Goal: Information Seeking & Learning: Check status

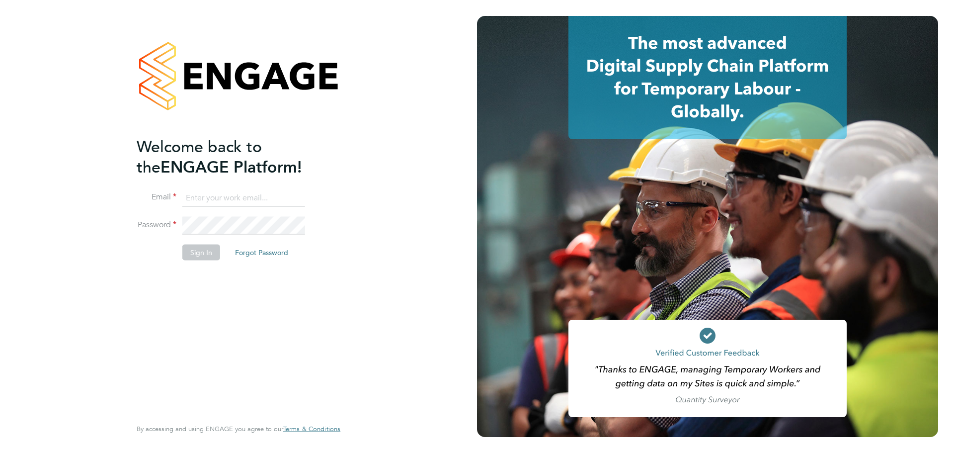
type input "fletcher.melhuish@vistry.co.uk"
click at [214, 247] on button "Sign In" at bounding box center [201, 252] width 38 height 16
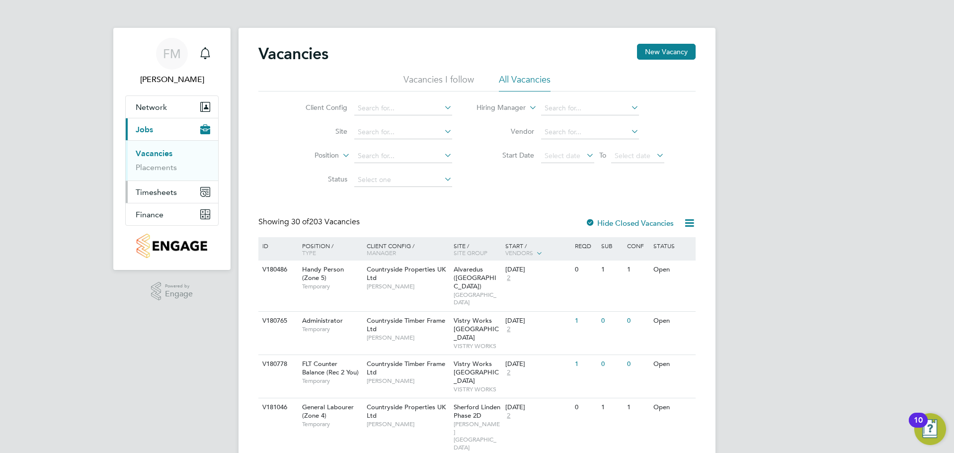
click at [168, 194] on span "Timesheets" at bounding box center [156, 191] width 41 height 9
click at [168, 173] on link "Timesheets" at bounding box center [156, 175] width 41 height 9
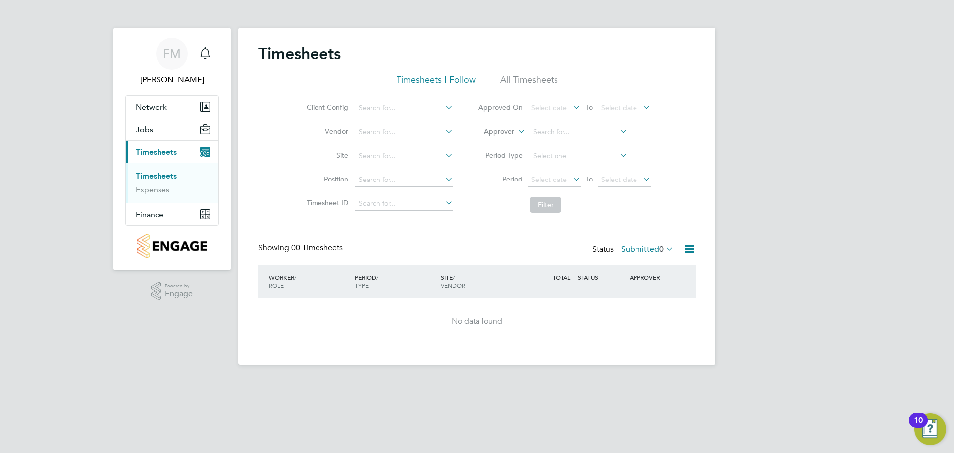
click at [547, 76] on li "All Timesheets" at bounding box center [529, 83] width 58 height 18
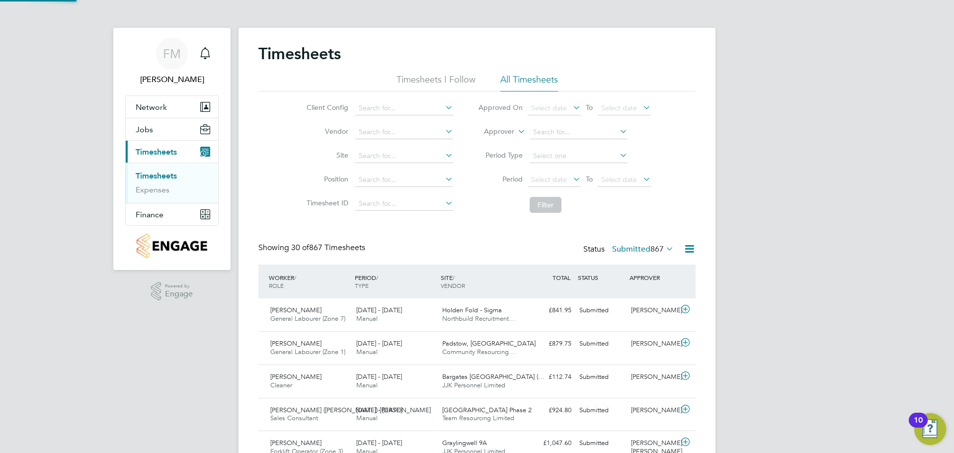
drag, startPoint x: 420, startPoint y: 150, endPoint x: 420, endPoint y: 143, distance: 7.0
click at [420, 143] on ul "Client Config Vendor Site Position Timesheet ID" at bounding box center [378, 155] width 174 height 119
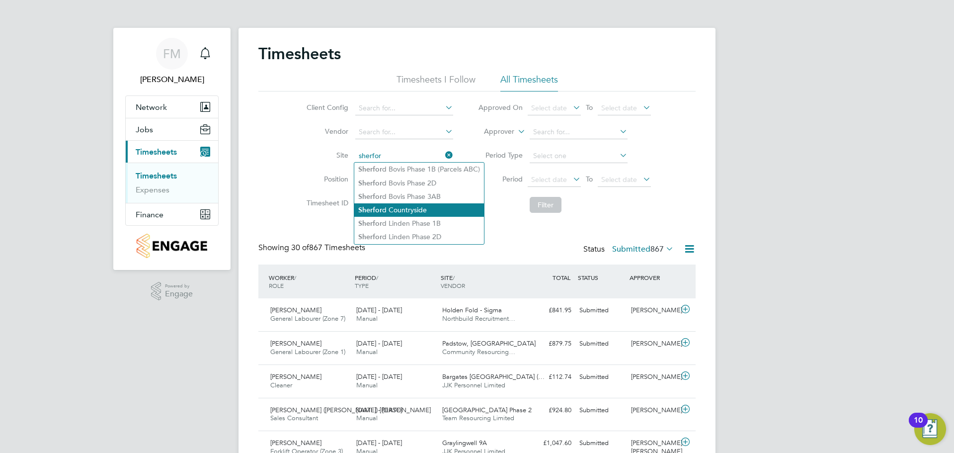
type input "sherfor"
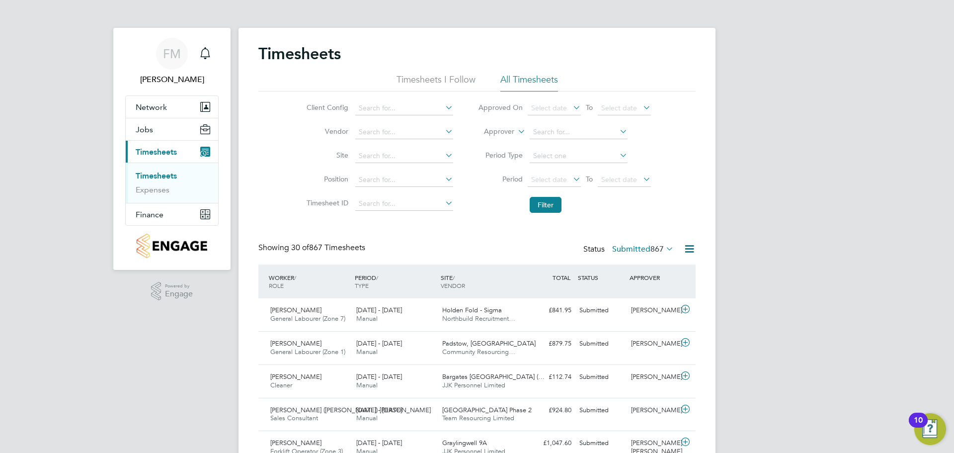
click at [444, 219] on li "Sherfo rd Linden Phase 1B" at bounding box center [419, 223] width 130 height 13
type input "Sherford Linden Phase 1B"
click at [540, 208] on button "Filter" at bounding box center [546, 205] width 32 height 16
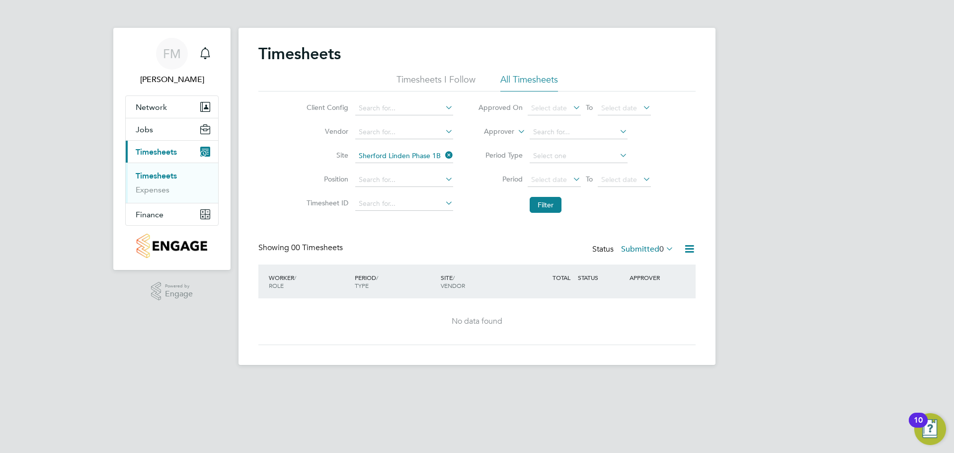
click at [692, 251] on icon at bounding box center [689, 249] width 12 height 12
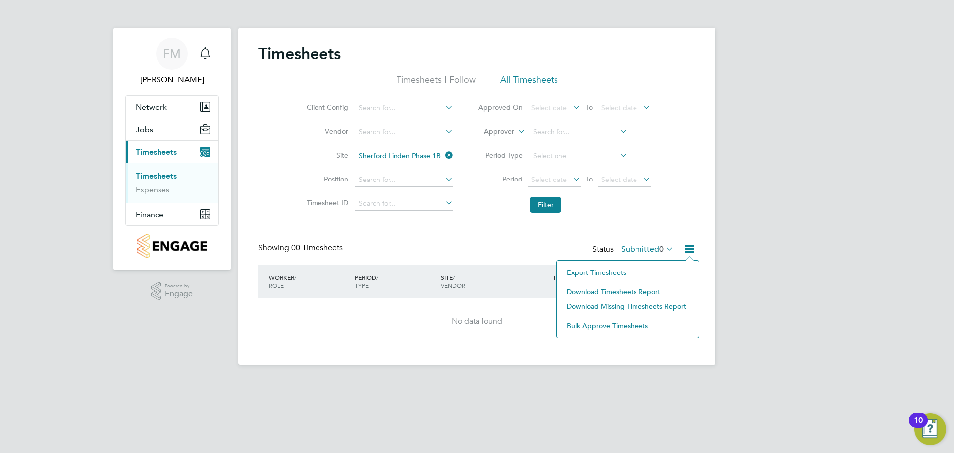
click at [664, 229] on div "Timesheets Timesheets I Follow All Timesheets Client Config Vendor Site Sherfor…" at bounding box center [476, 194] width 437 height 301
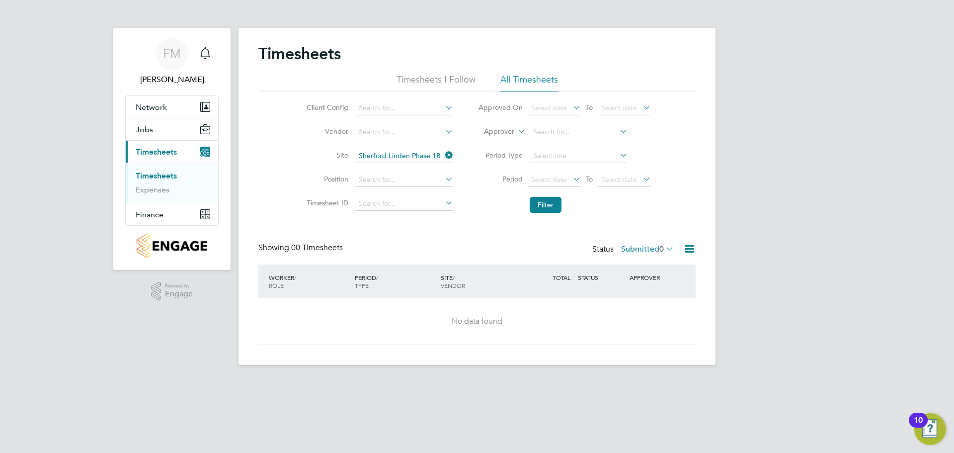
click at [172, 141] on button "Current page: Timesheets" at bounding box center [172, 152] width 92 height 22
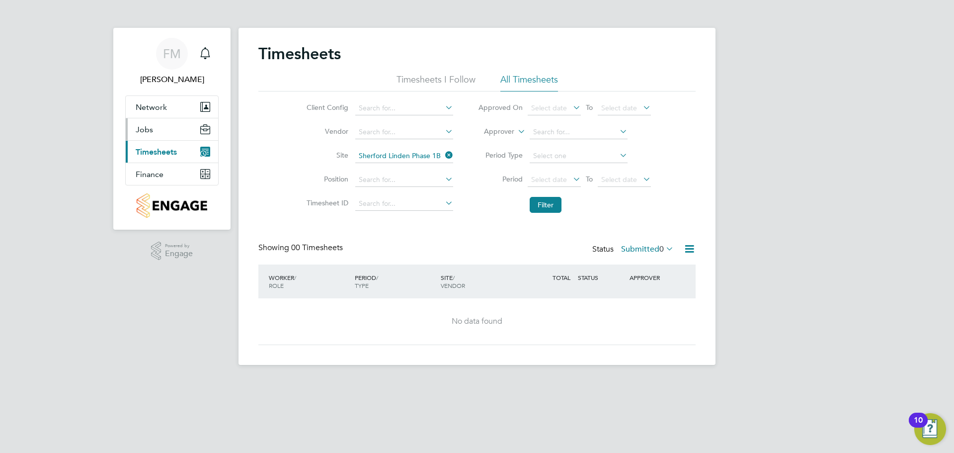
click at [186, 129] on button "Jobs" at bounding box center [172, 129] width 92 height 22
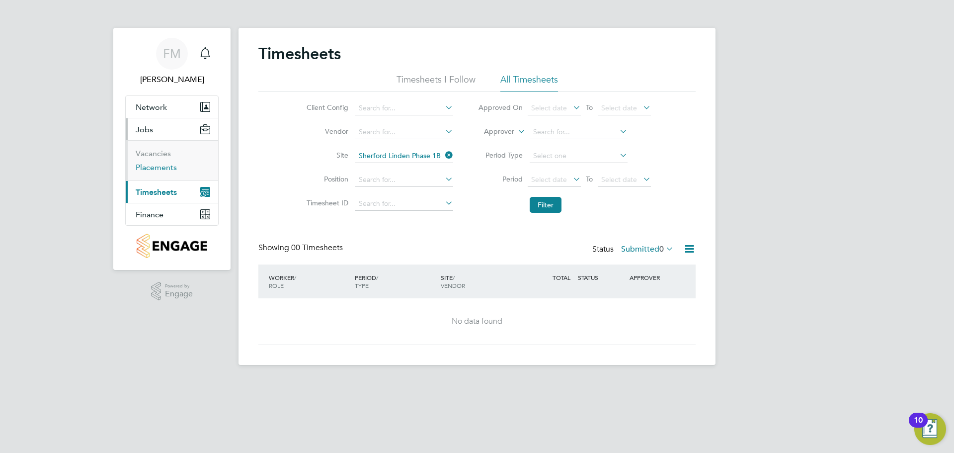
click at [171, 170] on link "Placements" at bounding box center [156, 167] width 41 height 9
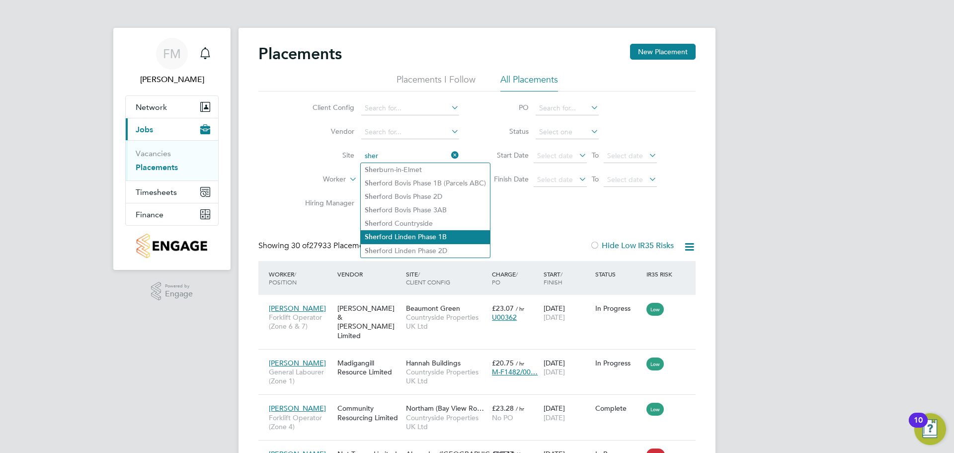
click at [451, 230] on li "[PERSON_NAME] Linden Phase 1B" at bounding box center [425, 236] width 129 height 13
type input "Sherford Linden Phase 1B"
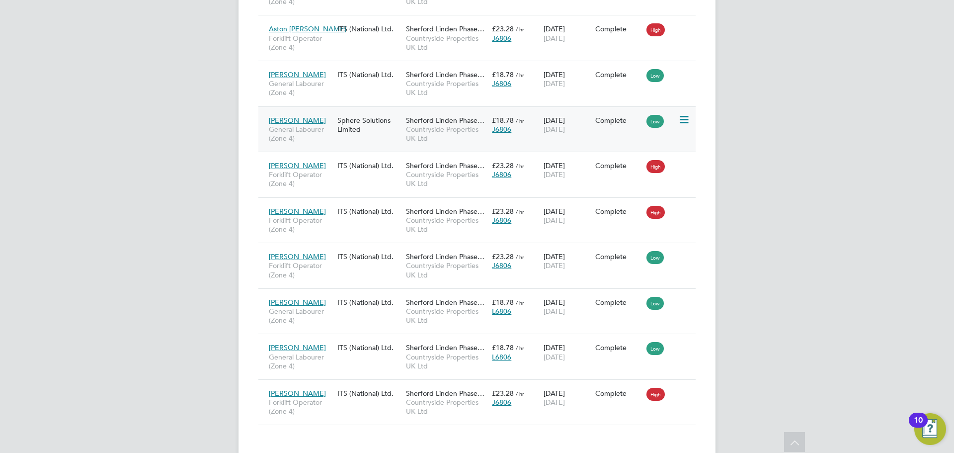
click at [475, 125] on span "Countryside Properties UK Ltd" at bounding box center [446, 134] width 81 height 18
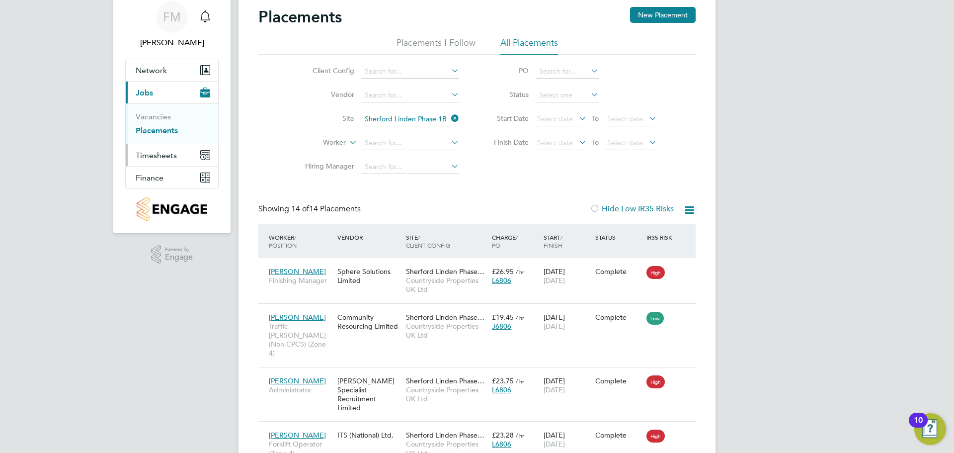
click at [162, 163] on button "Timesheets" at bounding box center [172, 155] width 92 height 22
click at [172, 175] on button "Finance" at bounding box center [172, 177] width 92 height 22
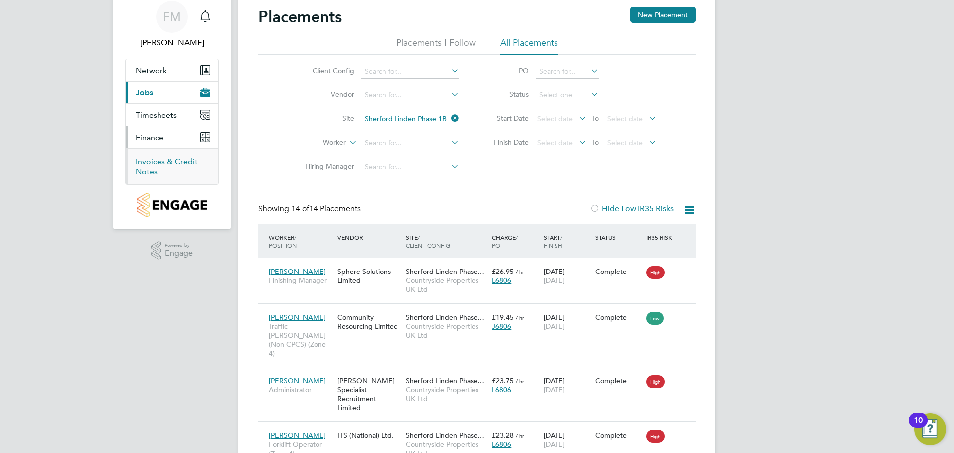
click at [172, 163] on link "Invoices & Credit Notes" at bounding box center [167, 166] width 62 height 19
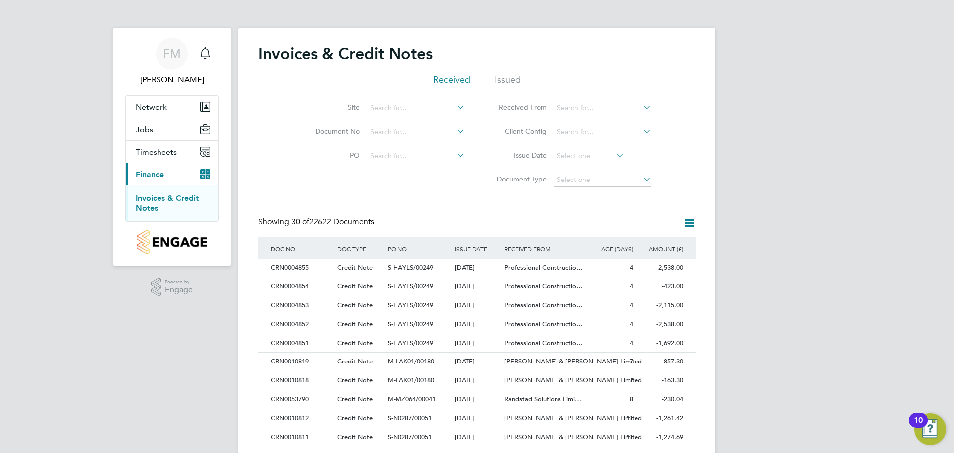
click at [433, 115] on div "Invoices & Credit Notes Received Issued Site Document No PO Status Paid Date Is…" at bounding box center [477, 450] width 477 height 845
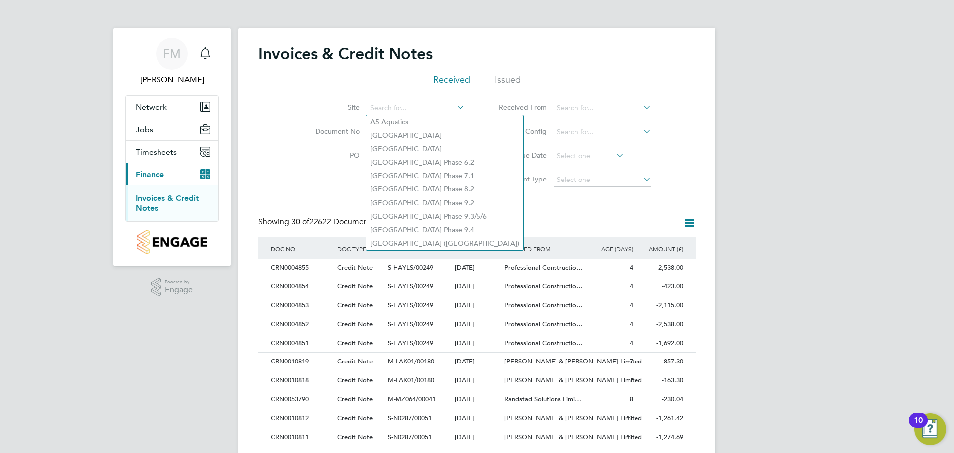
click at [925, 110] on div "FM Fletcher Melhuish Notifications Applications: Network Team Members Sites Wor…" at bounding box center [477, 444] width 954 height 889
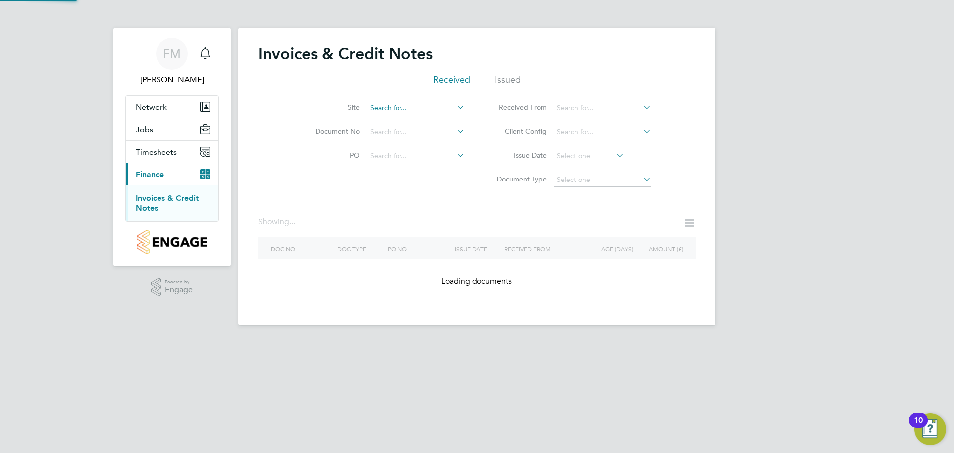
click at [439, 107] on input at bounding box center [416, 108] width 98 height 14
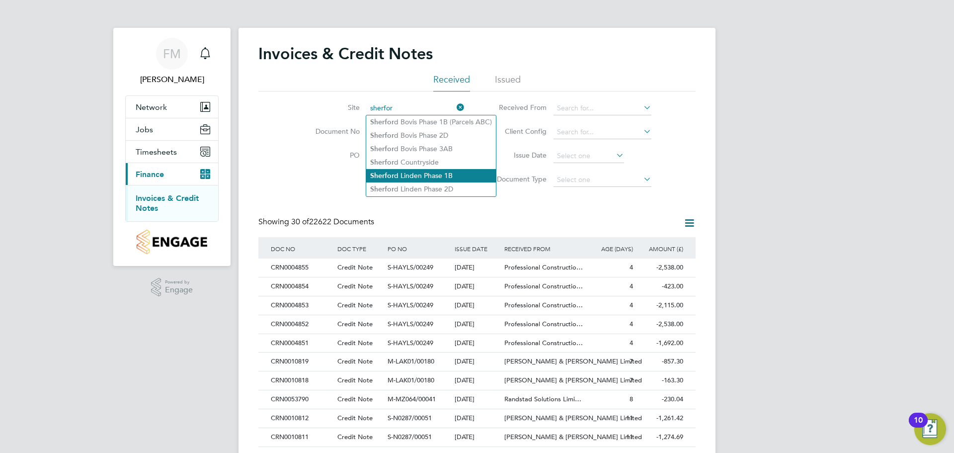
click at [433, 169] on li "Sherfor d Linden Phase 1B" at bounding box center [431, 175] width 130 height 13
type input "Sherford Linden Phase 1B"
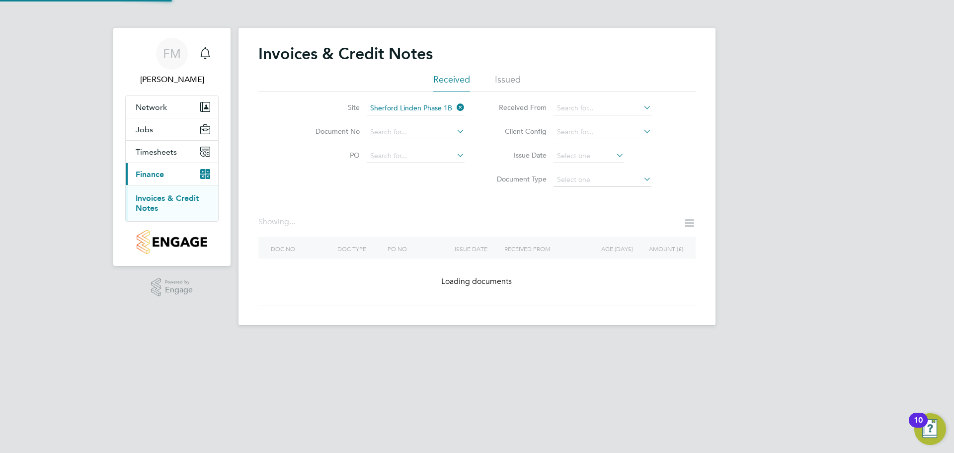
click at [498, 78] on li "Issued" at bounding box center [508, 83] width 26 height 18
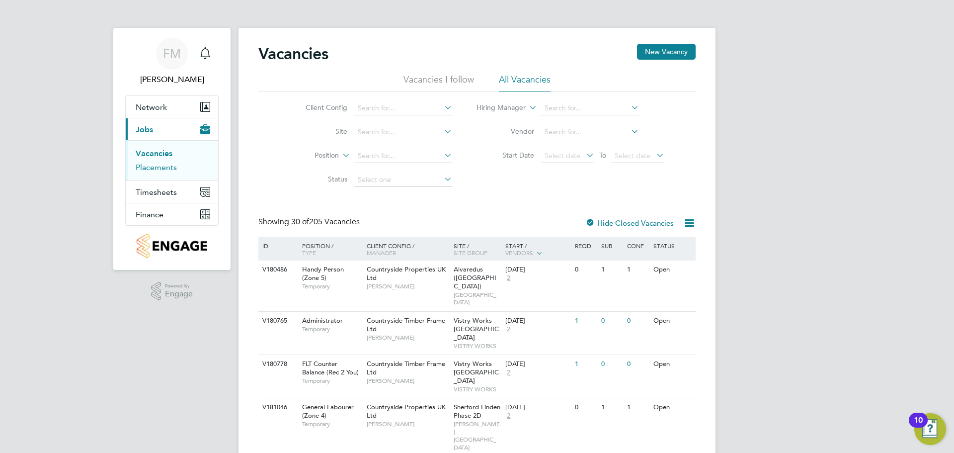
click at [174, 168] on link "Placements" at bounding box center [156, 167] width 41 height 9
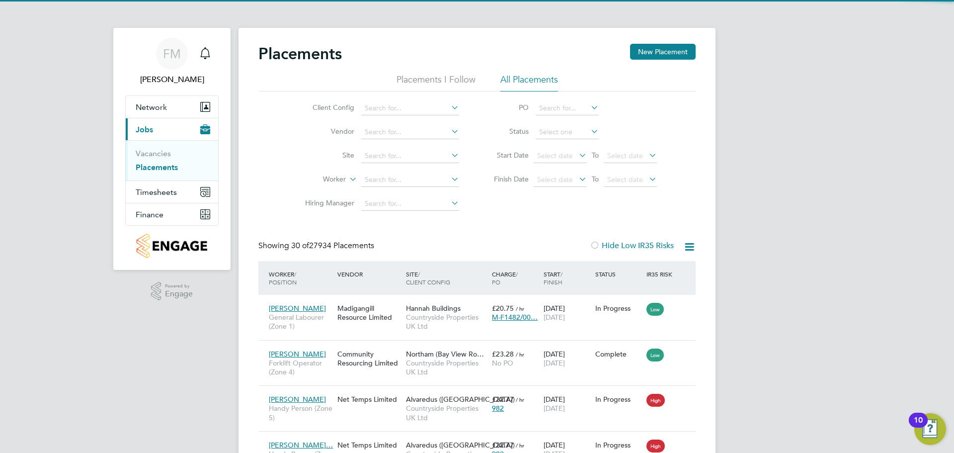
click at [420, 146] on li "Site" at bounding box center [378, 156] width 187 height 24
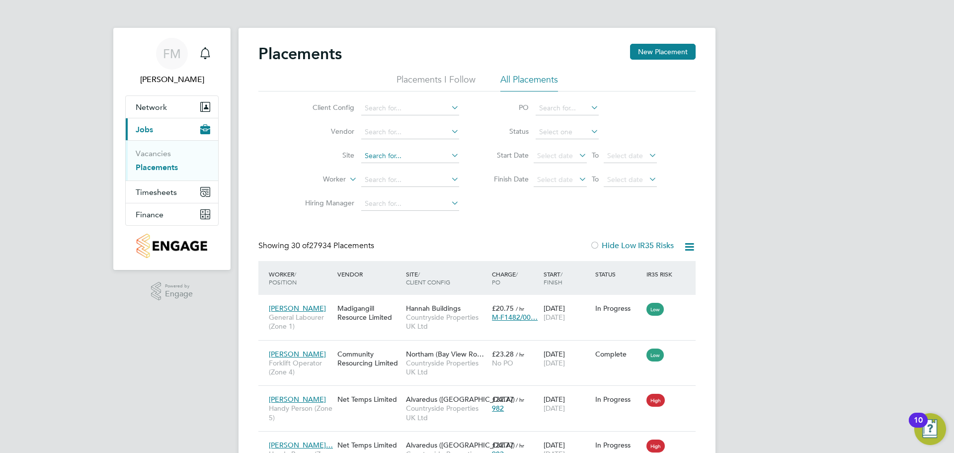
click at [435, 150] on input at bounding box center [410, 156] width 98 height 14
type input "w"
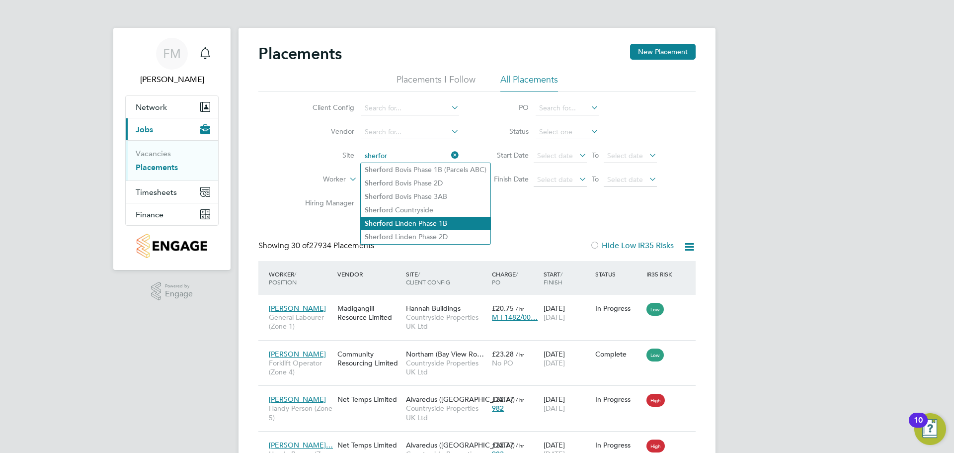
click at [449, 219] on li "Sherfor d Linden Phase 1B" at bounding box center [426, 223] width 130 height 13
type input "Sherford Linden Phase 1B"
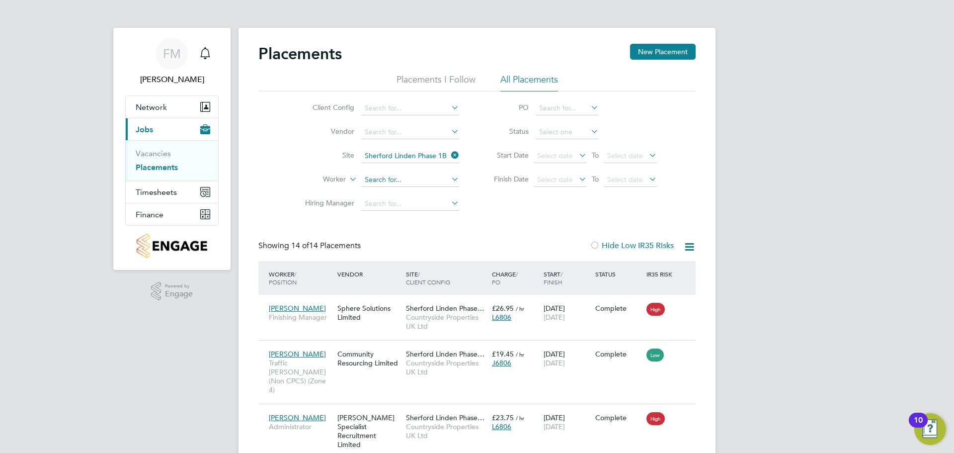
click at [425, 181] on input at bounding box center [410, 180] width 98 height 14
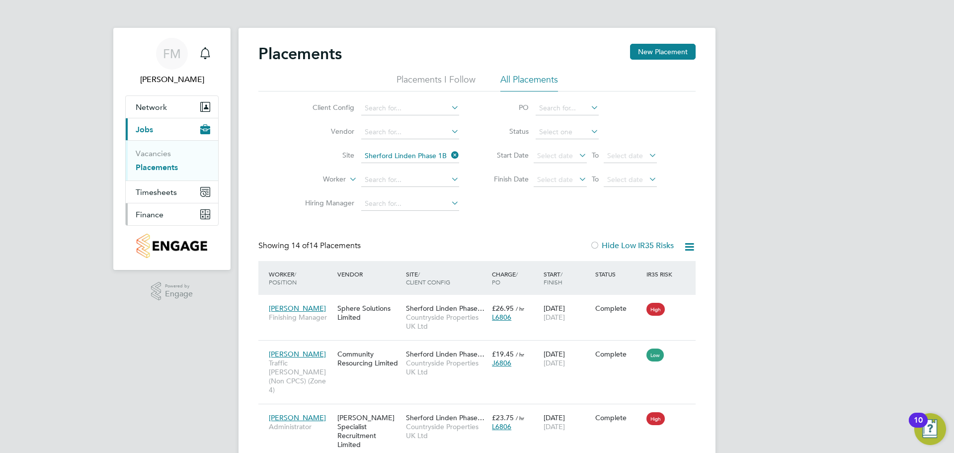
click at [178, 218] on button "Finance" at bounding box center [172, 214] width 92 height 22
click at [180, 202] on link "Invoices & Credit Notes" at bounding box center [167, 202] width 62 height 19
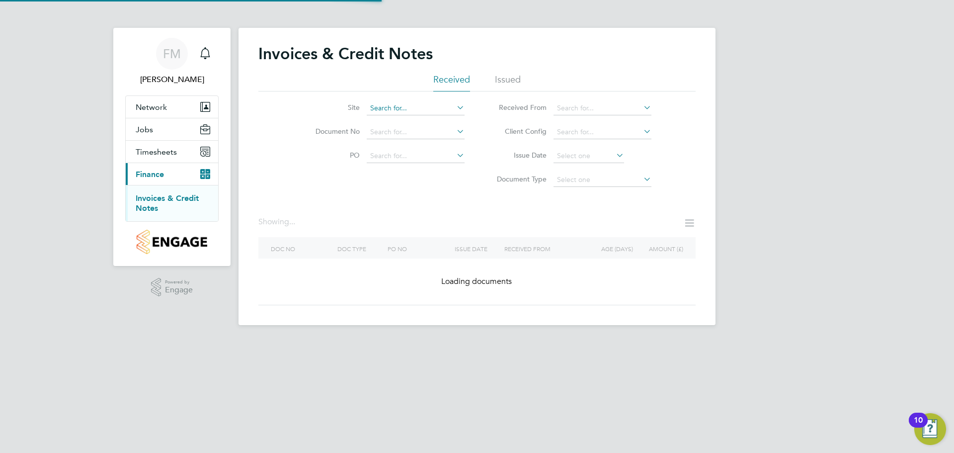
click at [416, 103] on input at bounding box center [416, 108] width 98 height 14
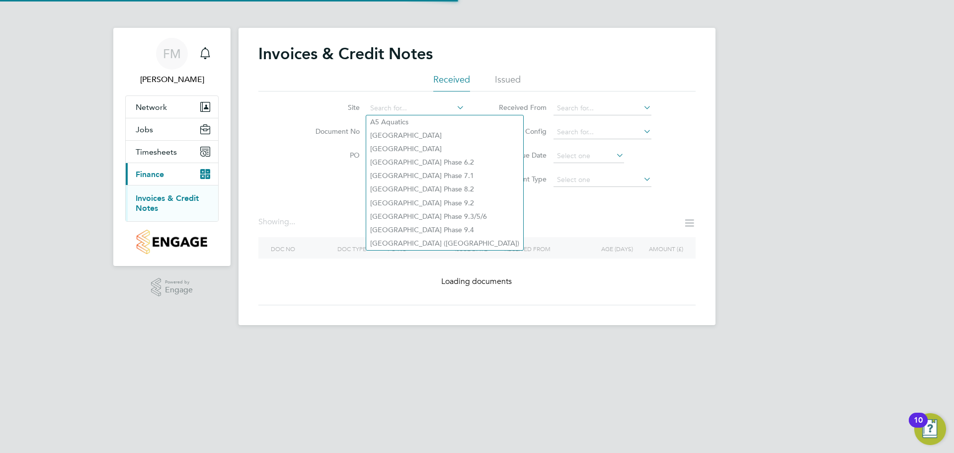
click at [494, 77] on ul "Received Issued" at bounding box center [476, 83] width 437 height 18
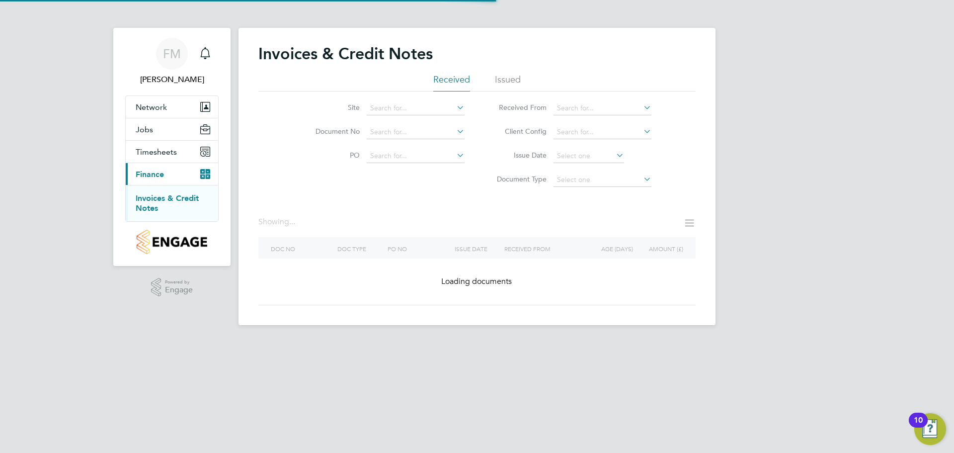
click at [500, 82] on li "Issued" at bounding box center [508, 83] width 26 height 18
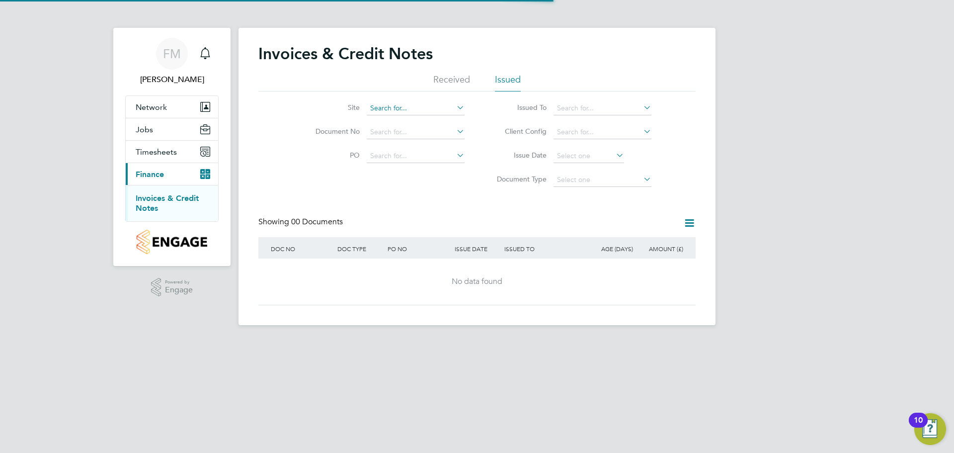
click at [431, 101] on input at bounding box center [416, 108] width 98 height 14
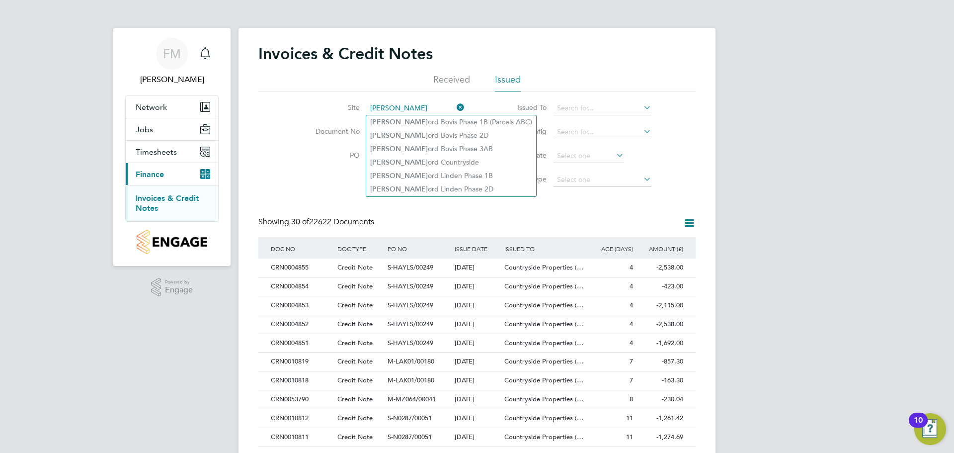
type input "[PERSON_NAME]"
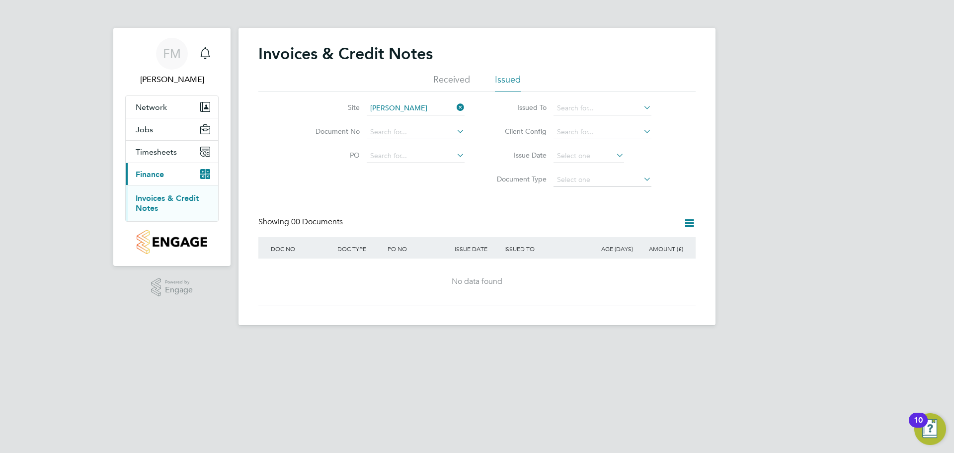
type input "sherford linden"
drag, startPoint x: 432, startPoint y: 106, endPoint x: 359, endPoint y: 109, distance: 73.6
click at [359, 109] on li "Site sherford linden" at bounding box center [383, 108] width 187 height 24
type input "sherford"
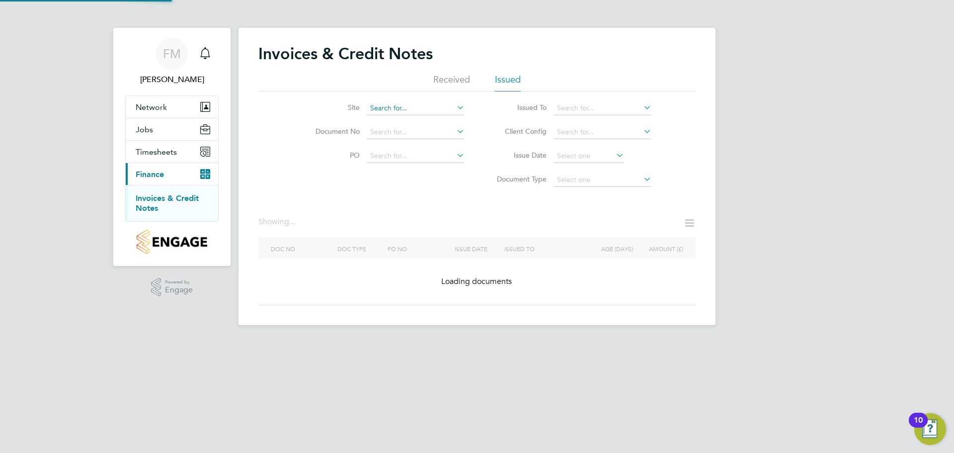
click at [435, 114] on input at bounding box center [416, 108] width 98 height 14
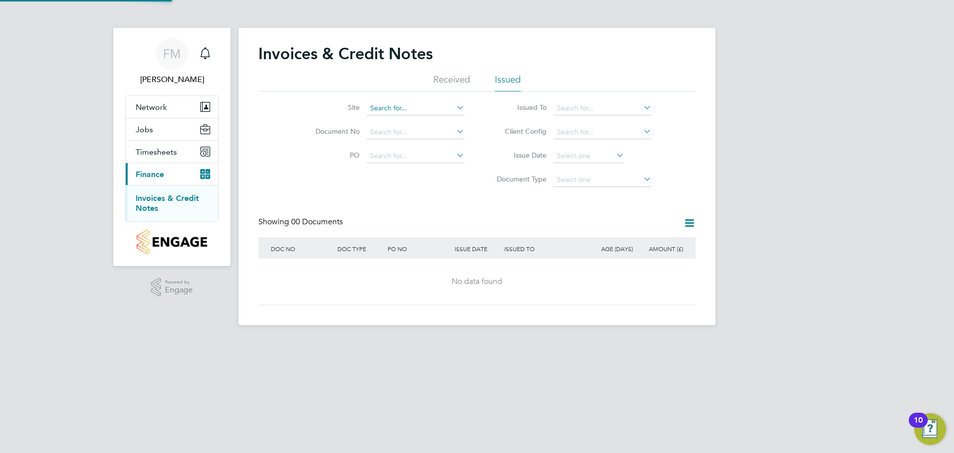
click at [435, 114] on input at bounding box center [416, 108] width 98 height 14
click at [154, 181] on button "Current page: Finance" at bounding box center [172, 174] width 92 height 22
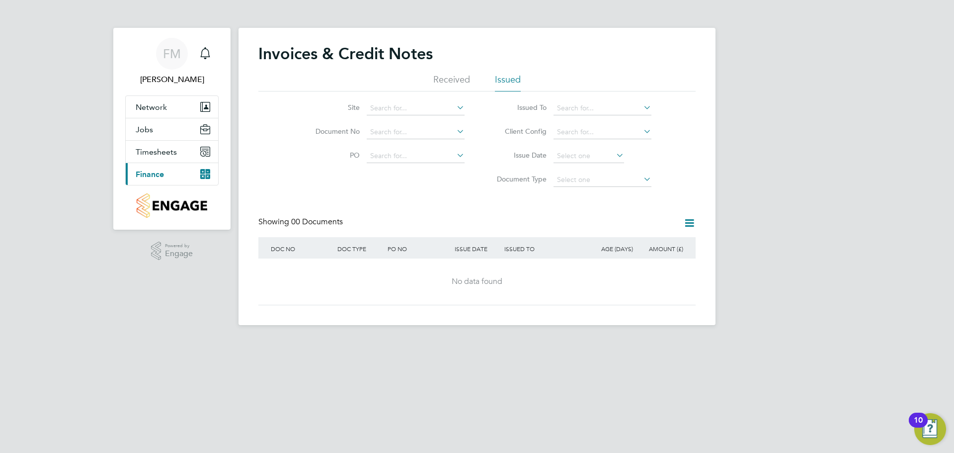
click at [155, 177] on span "Finance" at bounding box center [150, 173] width 28 height 9
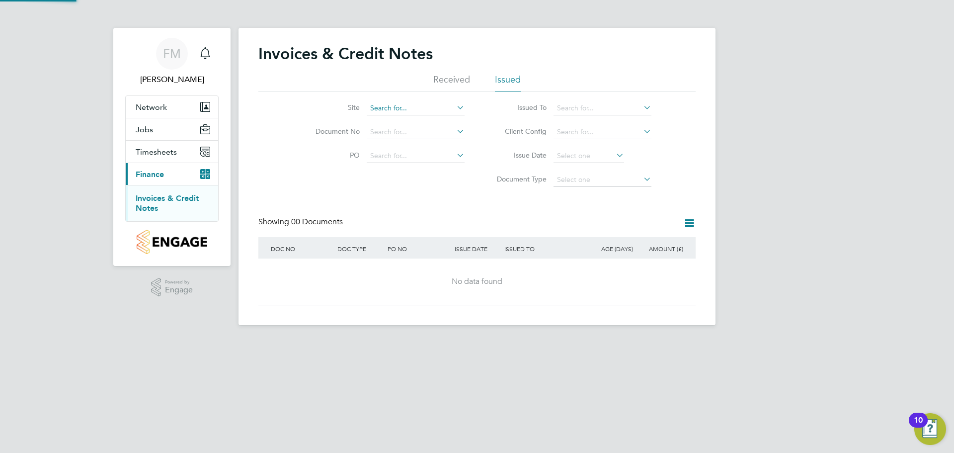
click at [373, 105] on input at bounding box center [416, 108] width 98 height 14
type input "sher"
drag, startPoint x: 414, startPoint y: 115, endPoint x: 419, endPoint y: 114, distance: 5.6
click at [417, 116] on li "Site sher" at bounding box center [383, 108] width 187 height 24
click at [423, 103] on input at bounding box center [416, 108] width 98 height 14
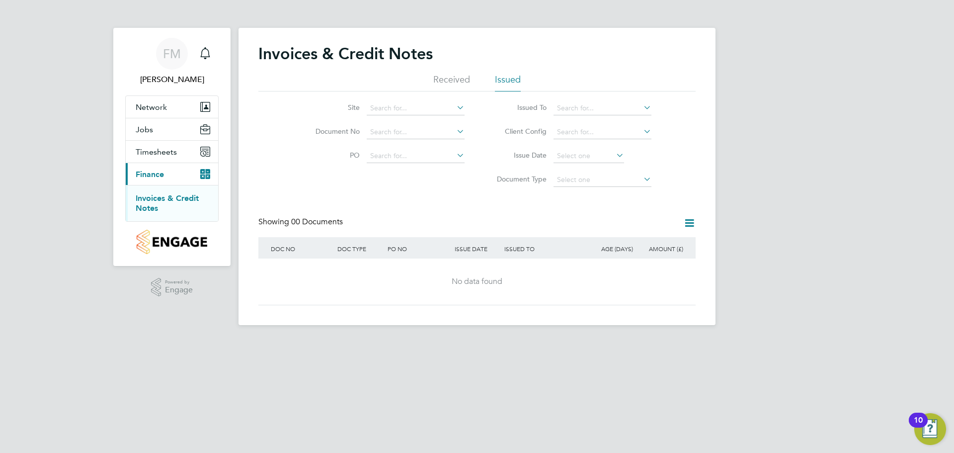
click at [439, 74] on li "Received" at bounding box center [451, 83] width 37 height 18
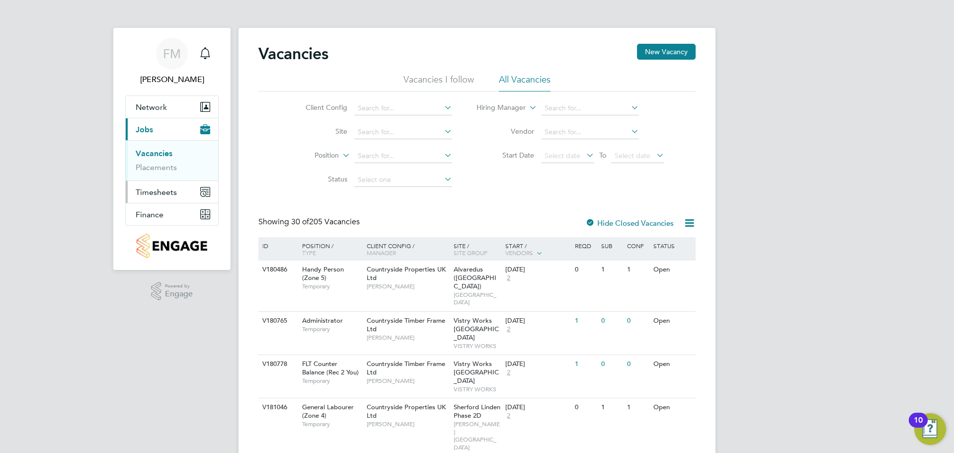
click at [168, 190] on span "Timesheets" at bounding box center [156, 191] width 41 height 9
click at [164, 211] on button "Finance" at bounding box center [172, 214] width 92 height 22
click at [160, 194] on link "Invoices & Credit Notes" at bounding box center [167, 202] width 62 height 19
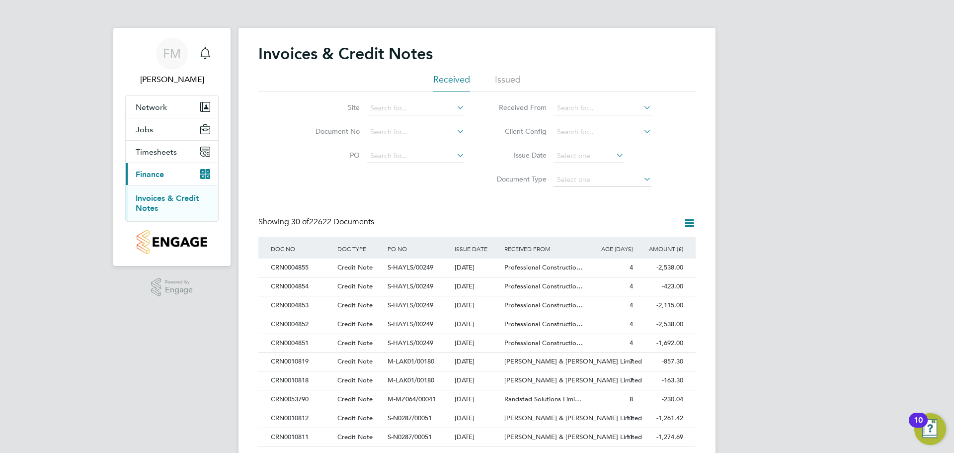
click at [501, 69] on div "Invoices & Credit Notes" at bounding box center [476, 59] width 437 height 30
click at [514, 82] on li "Issued" at bounding box center [508, 83] width 26 height 18
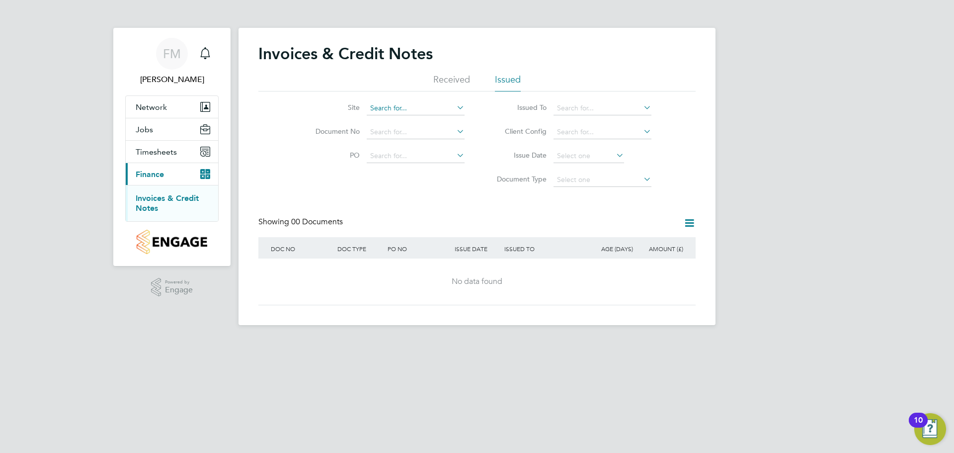
click at [419, 107] on input at bounding box center [416, 108] width 98 height 14
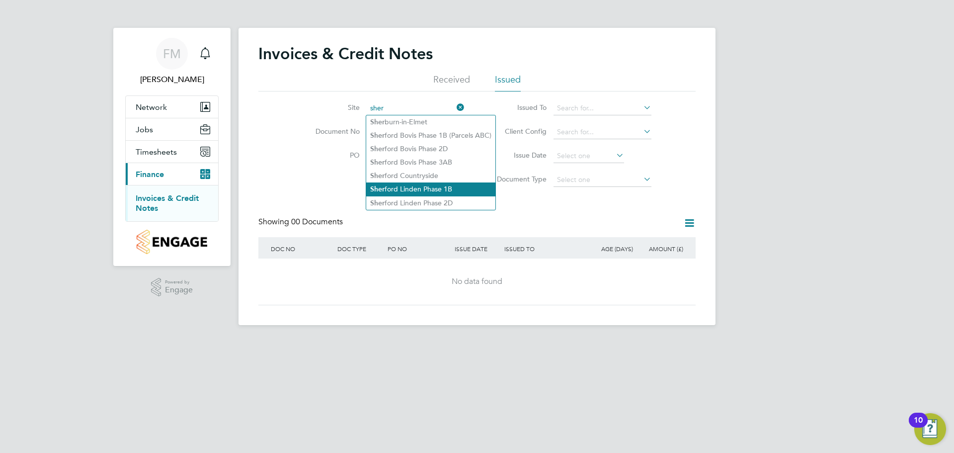
click at [462, 192] on li "[PERSON_NAME] Linden Phase 1B" at bounding box center [430, 188] width 129 height 13
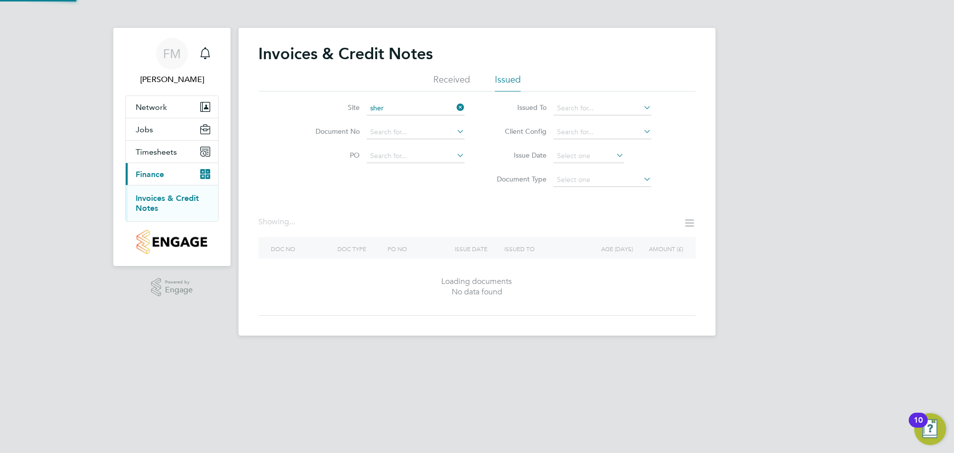
type input "Sherford Linden Phase 1B"
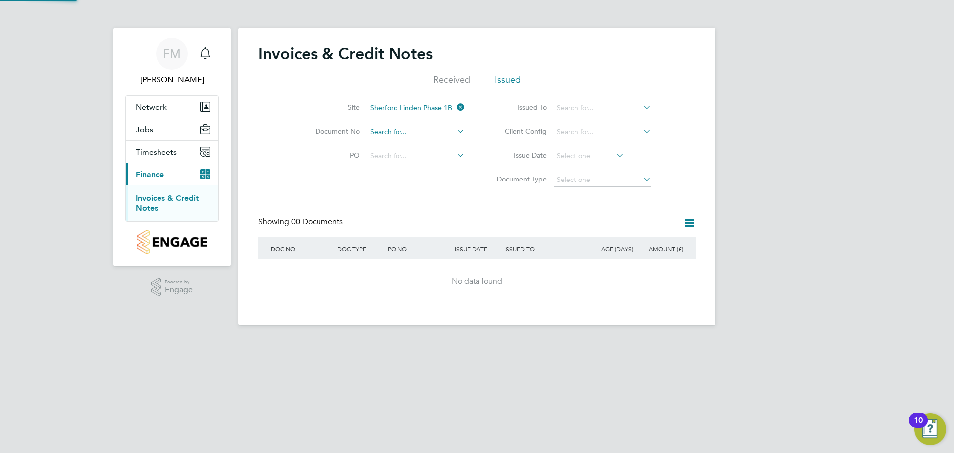
drag, startPoint x: 462, startPoint y: 192, endPoint x: 435, endPoint y: 136, distance: 61.8
click at [461, 190] on div "Invoices & Credit Notes Received Issued Site Sherford Linden Phase 1B Document …" at bounding box center [477, 176] width 477 height 297
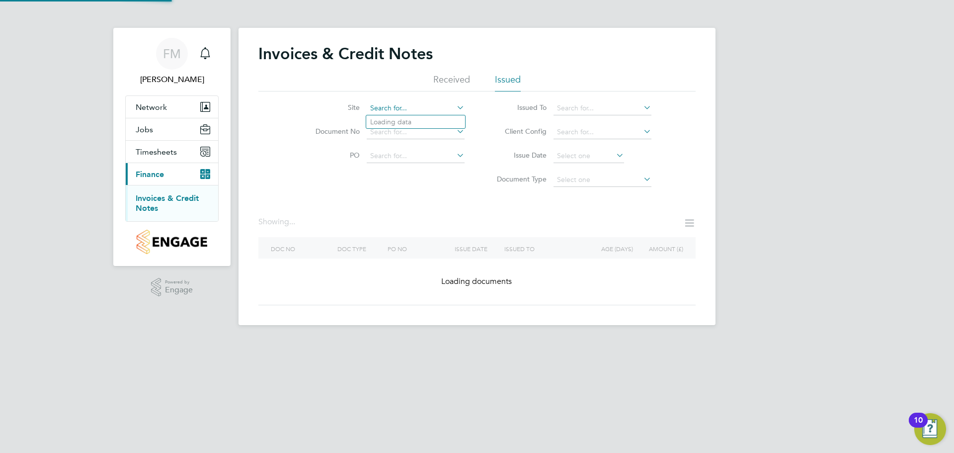
click at [438, 106] on input at bounding box center [416, 108] width 98 height 14
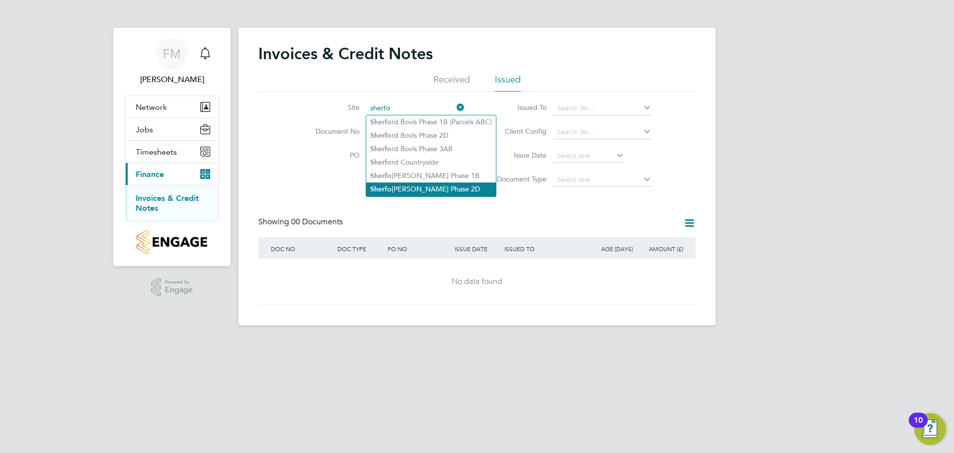
click at [458, 182] on li "Sherfo [PERSON_NAME] Phase 2D" at bounding box center [431, 188] width 130 height 13
type input "Sherford Linden Phase 2D"
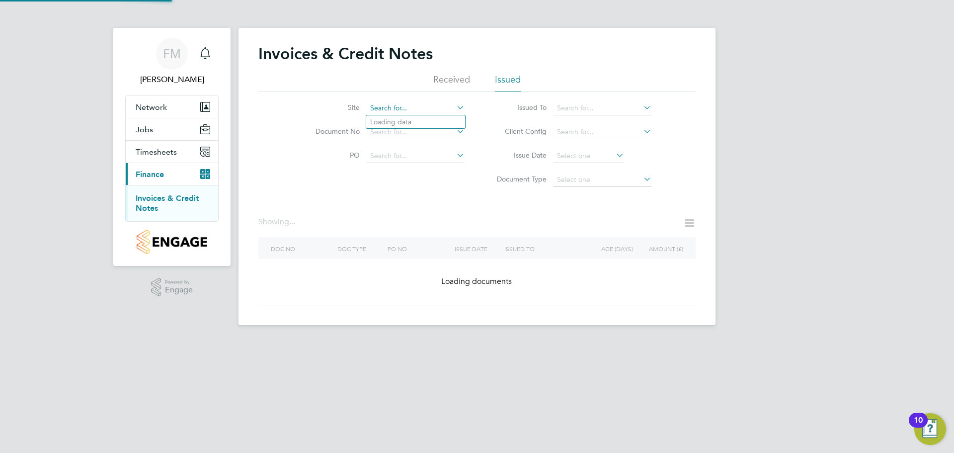
click at [428, 105] on input at bounding box center [416, 108] width 98 height 14
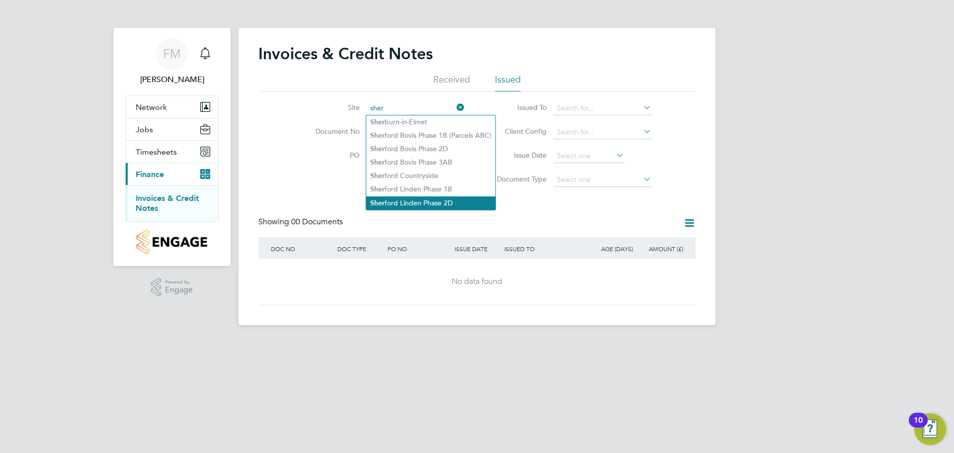
click at [454, 199] on li "[PERSON_NAME] Linden Phase 2D" at bounding box center [430, 202] width 129 height 13
type input "Sherford Linden Phase 2D"
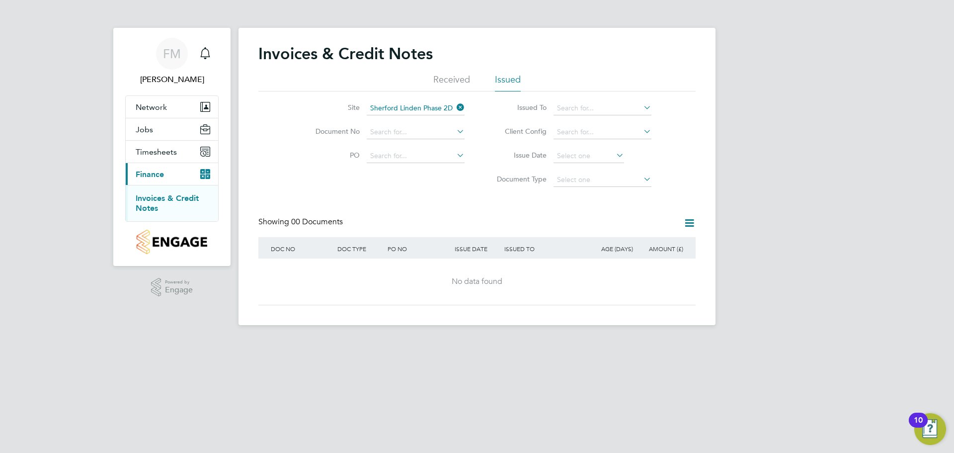
click at [690, 224] on icon at bounding box center [689, 223] width 12 height 12
click at [469, 257] on div "ISSUE DATE" at bounding box center [477, 248] width 50 height 23
drag, startPoint x: 376, startPoint y: 243, endPoint x: 349, endPoint y: 240, distance: 27.5
click at [370, 243] on div "DOC TYPE" at bounding box center [360, 248] width 50 height 23
click at [584, 103] on input at bounding box center [603, 108] width 98 height 14
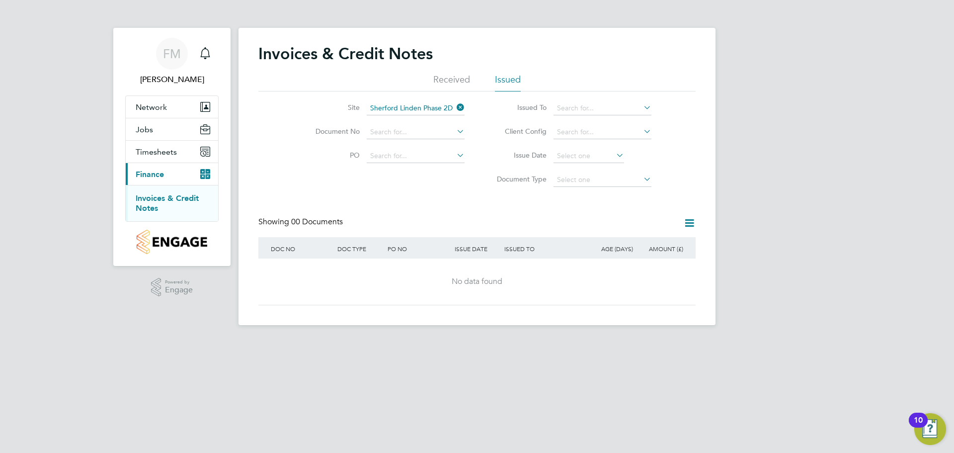
click at [587, 120] on li "Vistry Group Plc" at bounding box center [602, 121] width 99 height 13
type input "Vistry Group Plc"
click at [721, 154] on div "[PERSON_NAME] [PERSON_NAME] Notifications Applications: Network Team Members Si…" at bounding box center [477, 170] width 954 height 341
click at [632, 109] on input at bounding box center [603, 108] width 98 height 14
click at [695, 133] on div "Site Sherford Linden Phase 2D Document No PO Status Paid Date Issued To Receive…" at bounding box center [476, 141] width 437 height 100
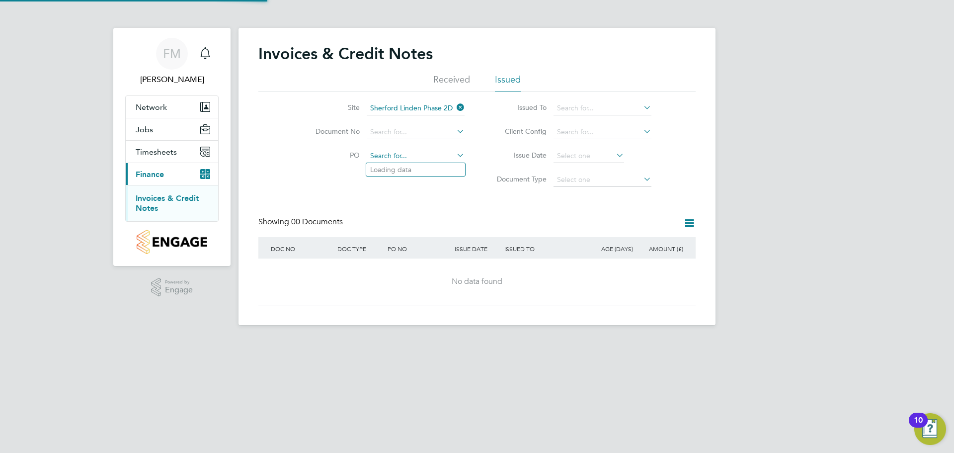
click at [431, 157] on input at bounding box center [416, 156] width 98 height 14
click at [426, 133] on input at bounding box center [416, 132] width 98 height 14
click at [441, 82] on li "Received" at bounding box center [451, 83] width 37 height 18
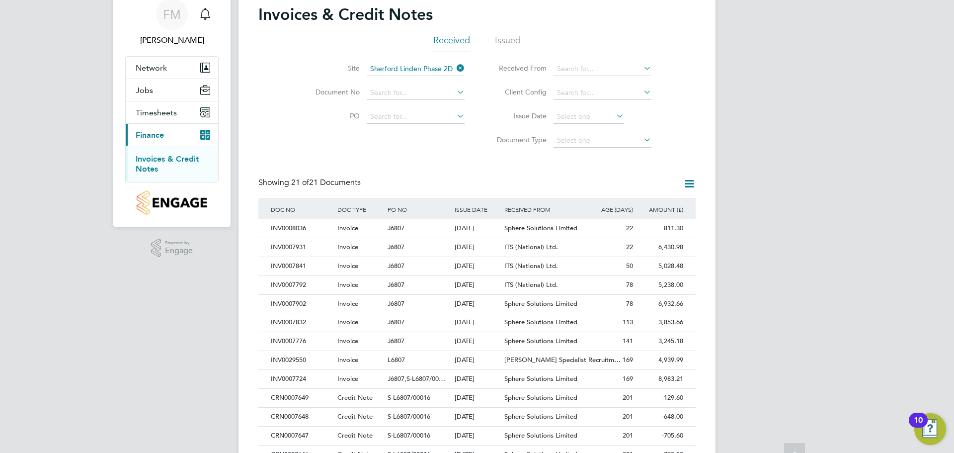
scroll to position [38, 0]
click at [164, 109] on span "Timesheets" at bounding box center [156, 113] width 41 height 9
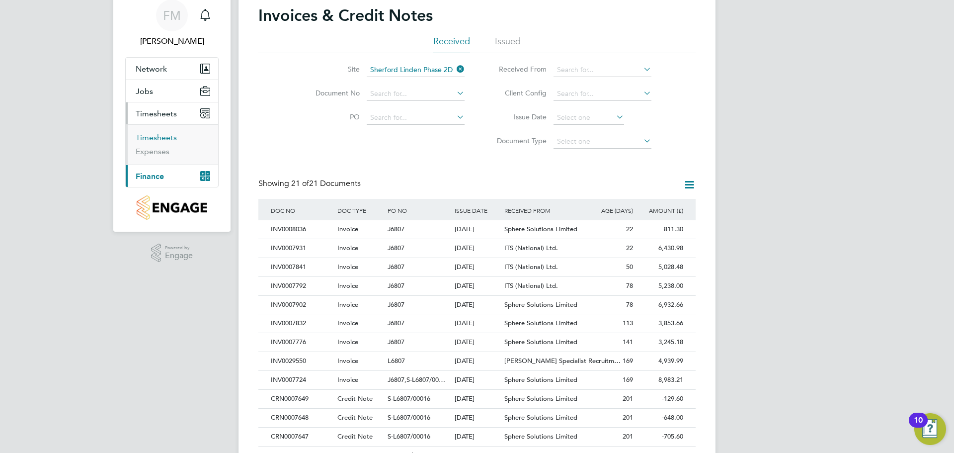
click at [163, 140] on link "Timesheets" at bounding box center [156, 137] width 41 height 9
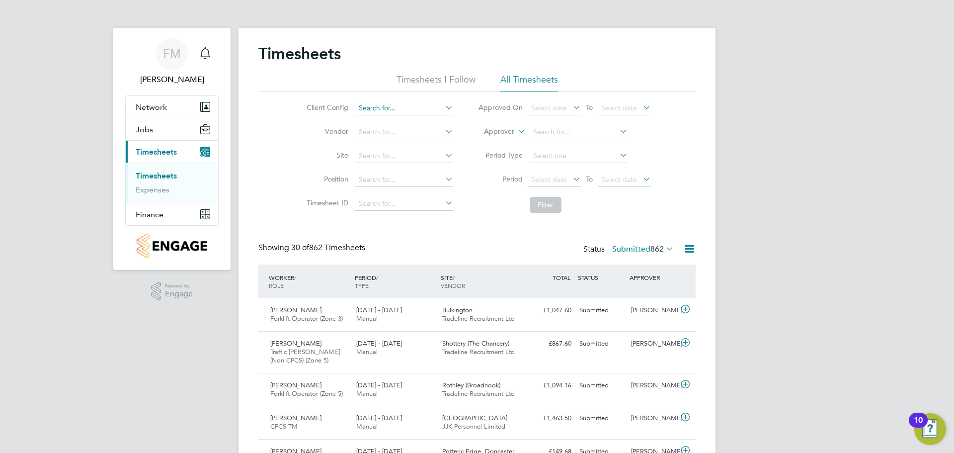
scroll to position [25, 86]
click at [403, 111] on input at bounding box center [404, 108] width 98 height 14
type input "[PERSON_NAME]"
click at [443, 107] on icon at bounding box center [443, 107] width 0 height 14
click at [423, 153] on input at bounding box center [404, 156] width 98 height 14
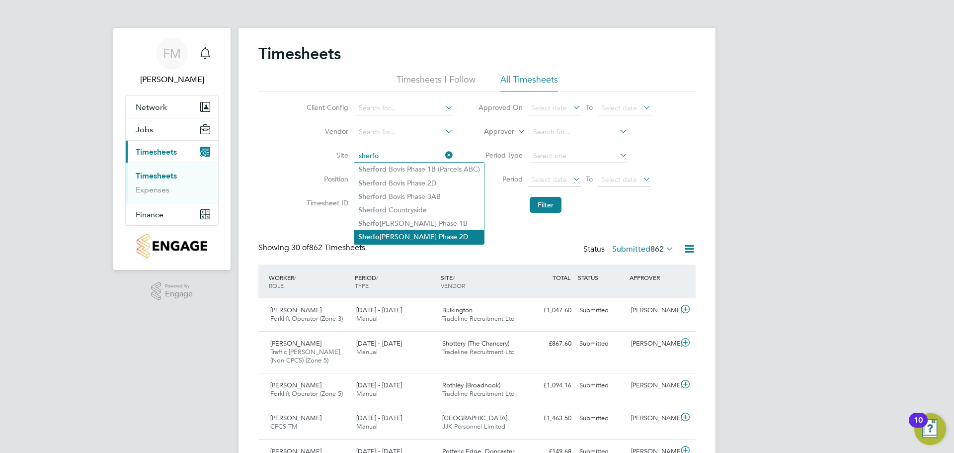
click at [438, 231] on li "Sherfo [PERSON_NAME] Phase 2D" at bounding box center [419, 236] width 130 height 13
type input "Sherford Linden Phase 2D"
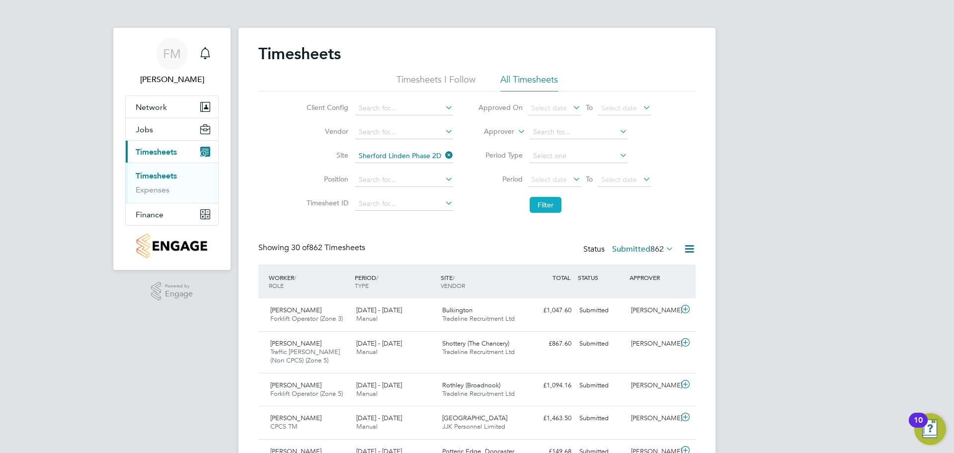
click at [538, 199] on button "Filter" at bounding box center [546, 205] width 32 height 16
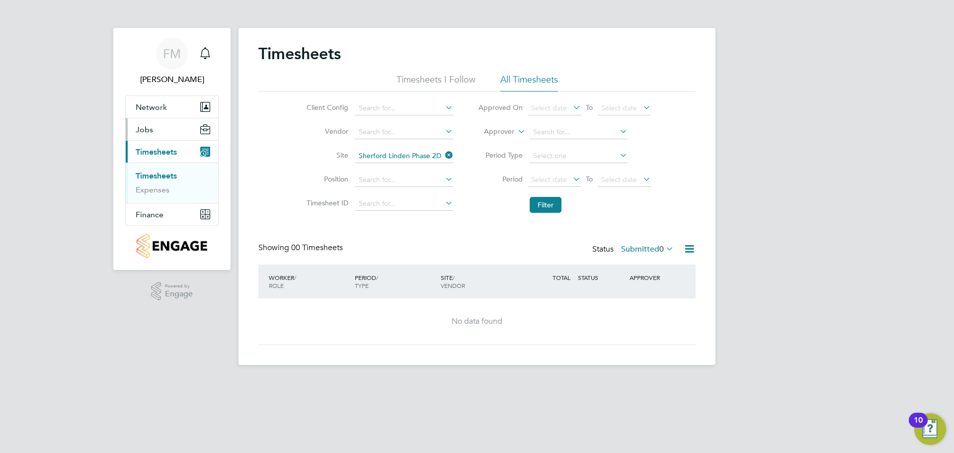
click at [201, 128] on icon "Main navigation" at bounding box center [205, 129] width 10 height 10
click at [160, 166] on link "Placements" at bounding box center [156, 167] width 41 height 9
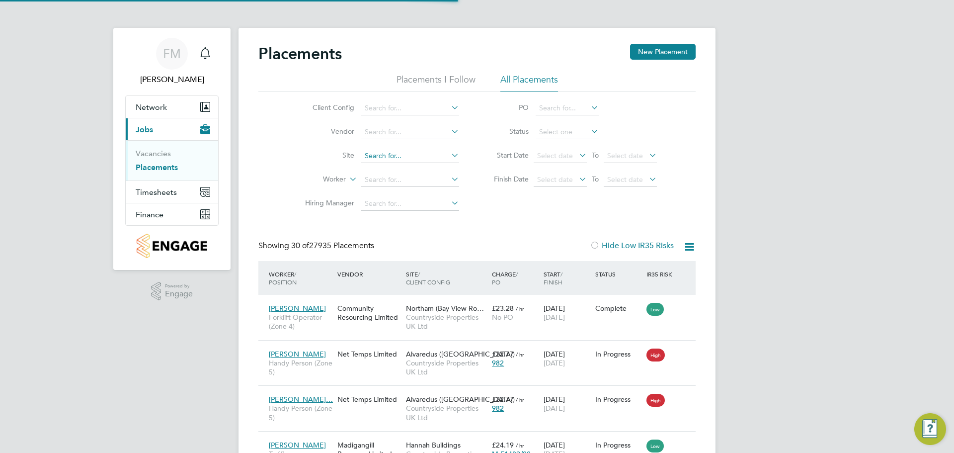
click at [388, 156] on input at bounding box center [410, 156] width 98 height 14
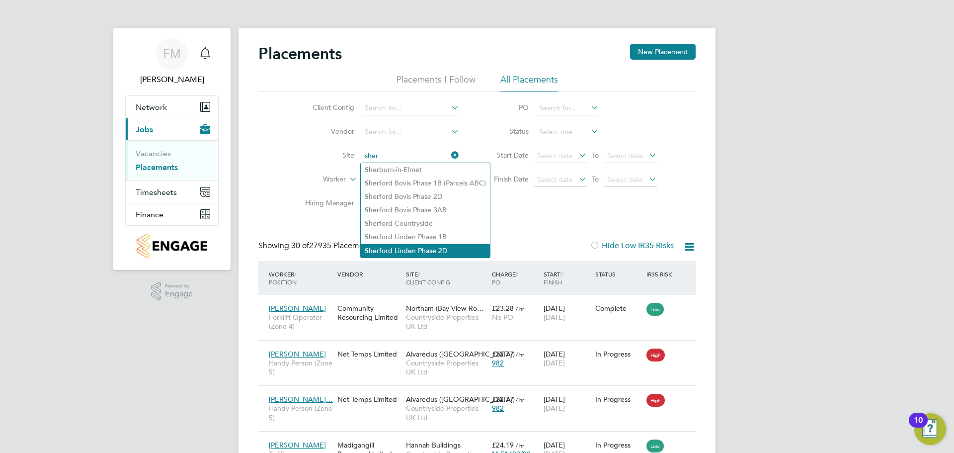
click at [451, 244] on li "[PERSON_NAME] Linden Phase 2D" at bounding box center [425, 250] width 129 height 13
type input "Sherford Linden Phase 2D"
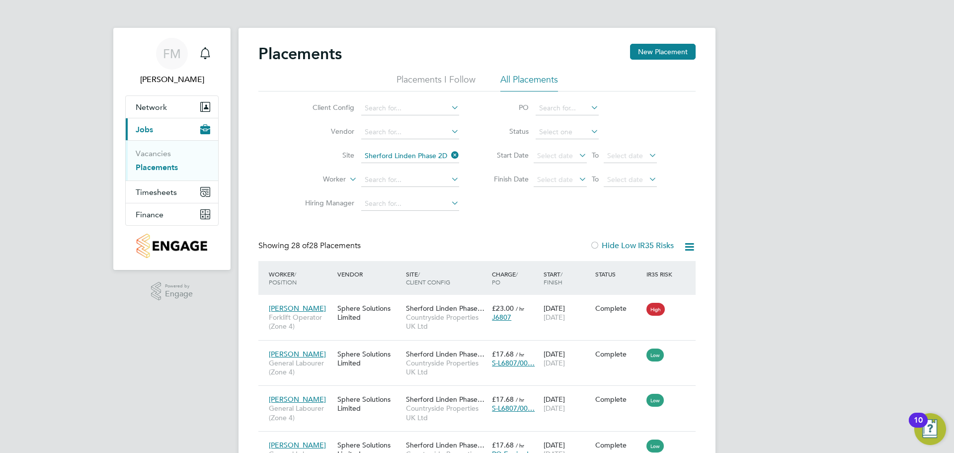
click at [678, 244] on div at bounding box center [686, 247] width 20 height 12
click at [686, 244] on icon at bounding box center [689, 247] width 12 height 12
click at [681, 203] on div "Client Config Vendor Site Sherford Linden Phase 2D Worker Hiring Manager PO Sta…" at bounding box center [476, 153] width 437 height 124
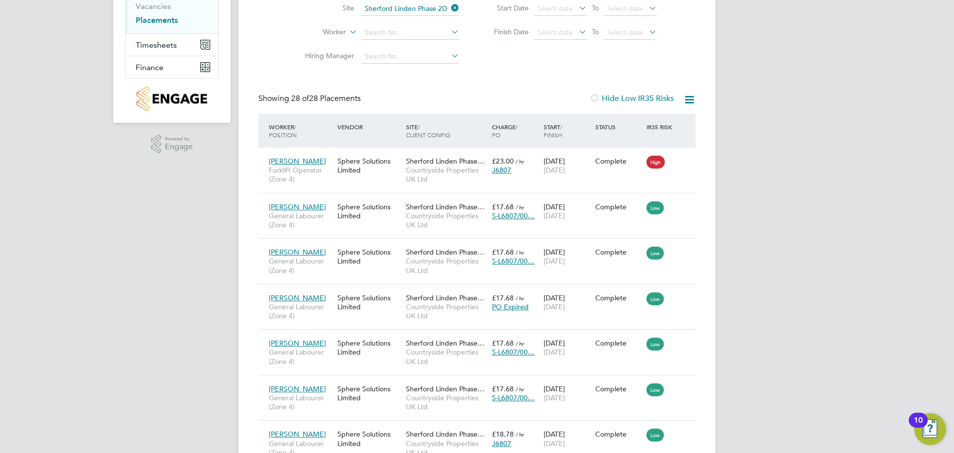
scroll to position [348, 0]
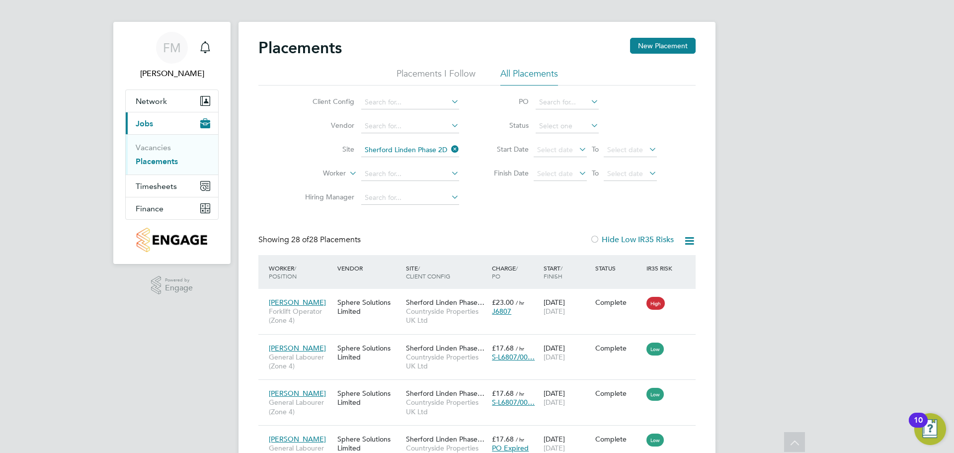
scroll to position [0, 0]
